Goal: Task Accomplishment & Management: Complete application form

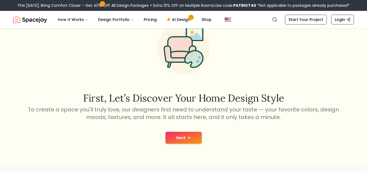
scroll to position [34, 0]
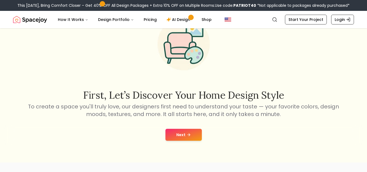
click at [179, 140] on button "Next" at bounding box center [184, 135] width 36 height 12
click at [179, 140] on button at bounding box center [184, 135] width 28 height 12
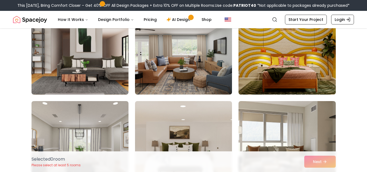
scroll to position [994, 0]
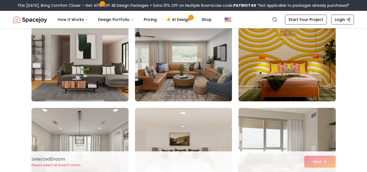
click at [311, 81] on img at bounding box center [287, 57] width 102 height 91
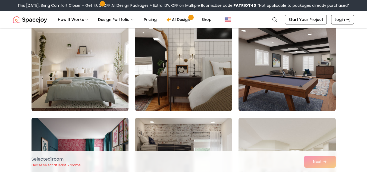
scroll to position [1619, 0]
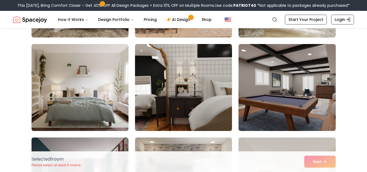
click at [190, 72] on img at bounding box center [184, 87] width 102 height 91
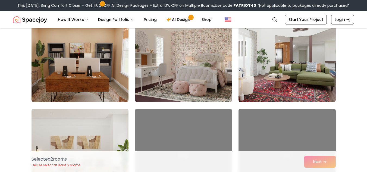
scroll to position [2135, 0]
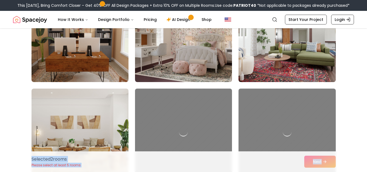
drag, startPoint x: 365, startPoint y: 158, endPoint x: 368, endPoint y: 139, distance: 19.0
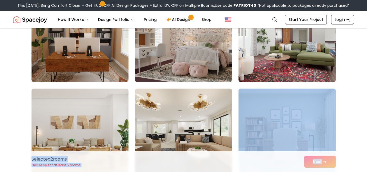
click at [182, 45] on img at bounding box center [184, 38] width 102 height 91
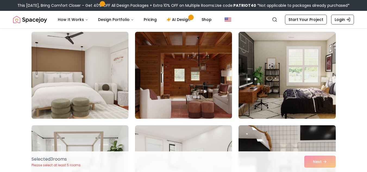
scroll to position [2385, 0]
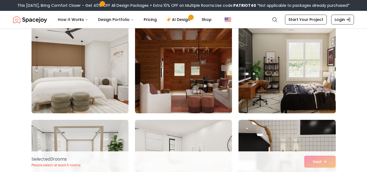
click at [297, 71] on img at bounding box center [287, 69] width 102 height 91
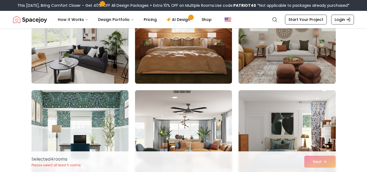
scroll to position [2684, 0]
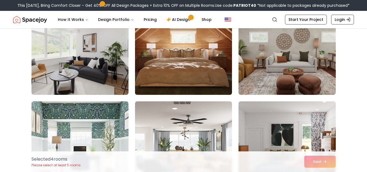
click at [197, 46] on img at bounding box center [184, 51] width 102 height 91
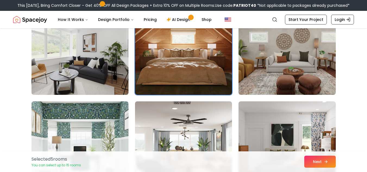
drag, startPoint x: 285, startPoint y: 161, endPoint x: 312, endPoint y: 163, distance: 27.0
click at [312, 163] on div "Selected 5 room s You can select up to 15 rooms Next" at bounding box center [183, 161] width 313 height 21
click at [312, 163] on button "Next" at bounding box center [320, 162] width 32 height 12
